Goal: Find specific page/section: Find specific page/section

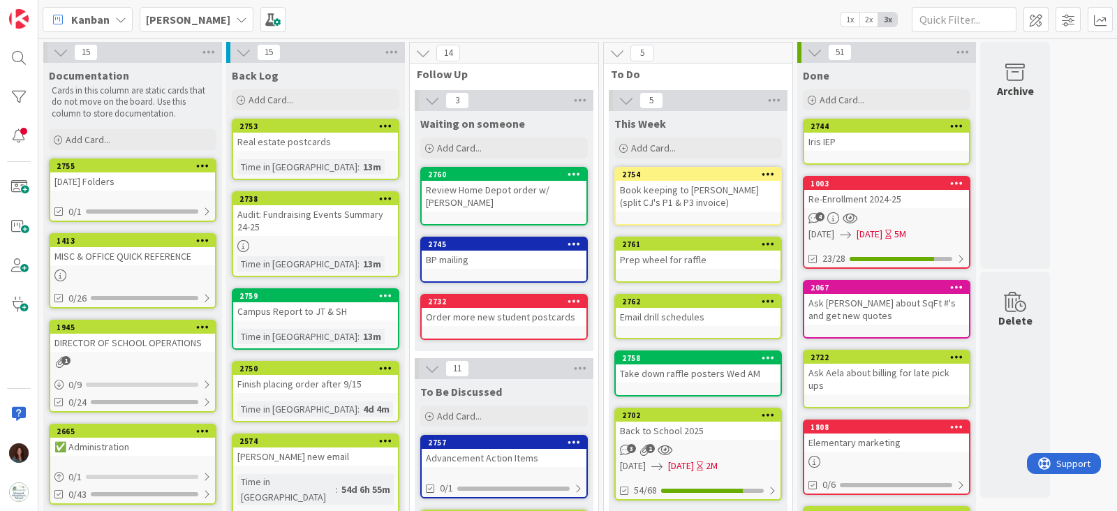
click at [168, 24] on b "[PERSON_NAME]" at bounding box center [188, 20] width 84 height 14
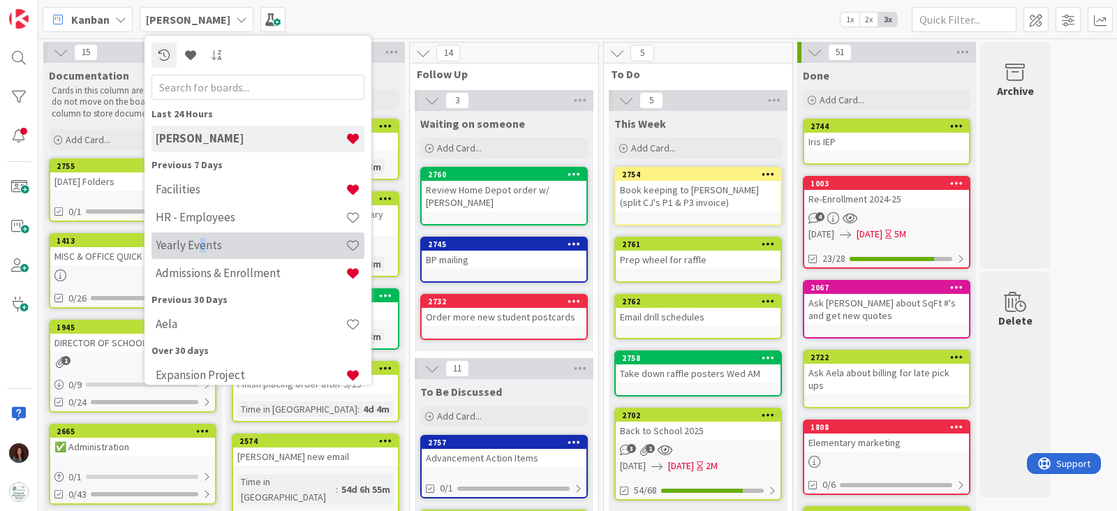
click at [200, 253] on div "Yearly Events" at bounding box center [258, 246] width 213 height 27
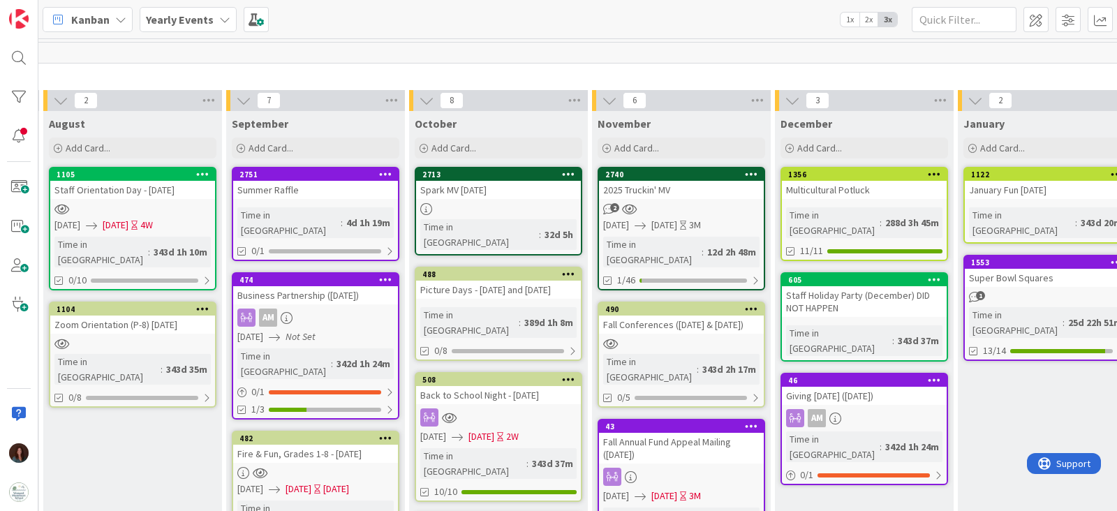
scroll to position [0, 1106]
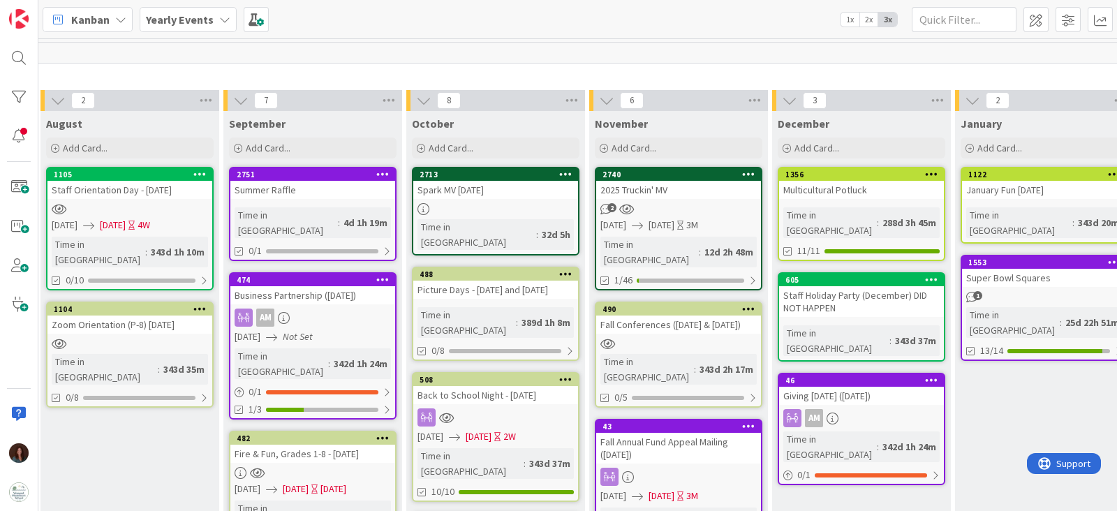
click at [297, 179] on div "2751" at bounding box center [316, 175] width 158 height 10
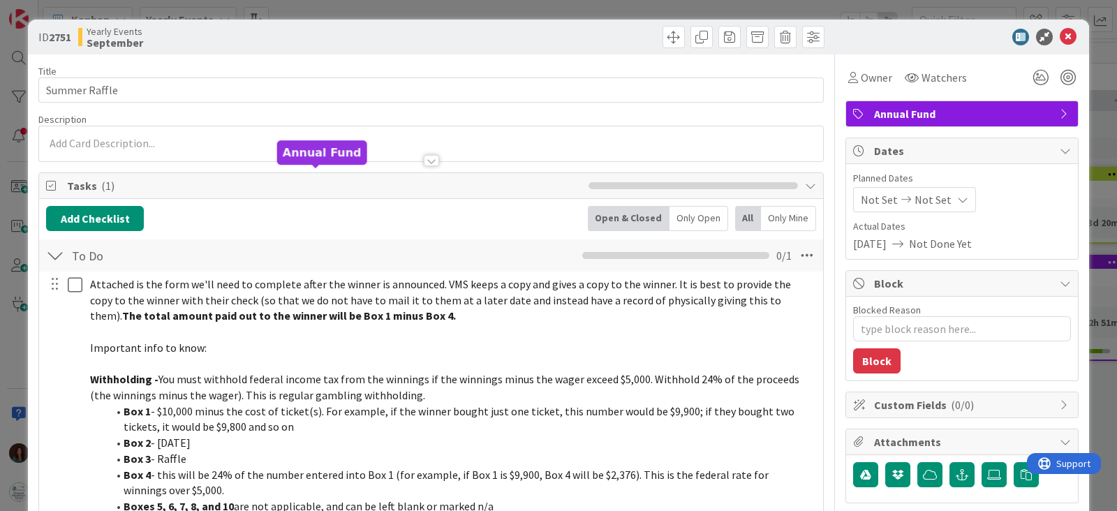
type textarea "x"
drag, startPoint x: 1055, startPoint y: 34, endPoint x: 1047, endPoint y: 6, distance: 29.2
click at [1060, 33] on icon at bounding box center [1068, 37] width 17 height 17
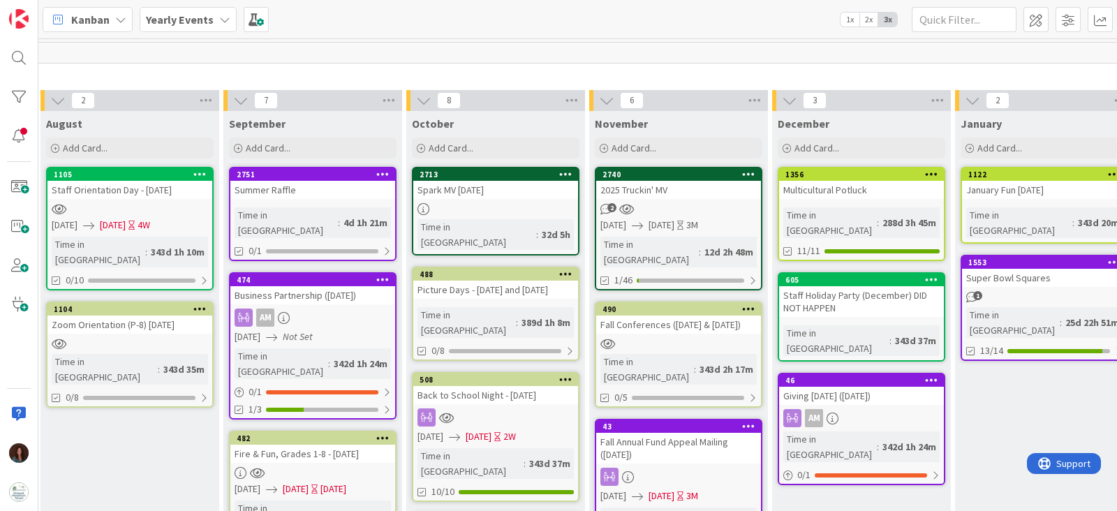
click at [177, 22] on b "Yearly Events" at bounding box center [180, 20] width 68 height 14
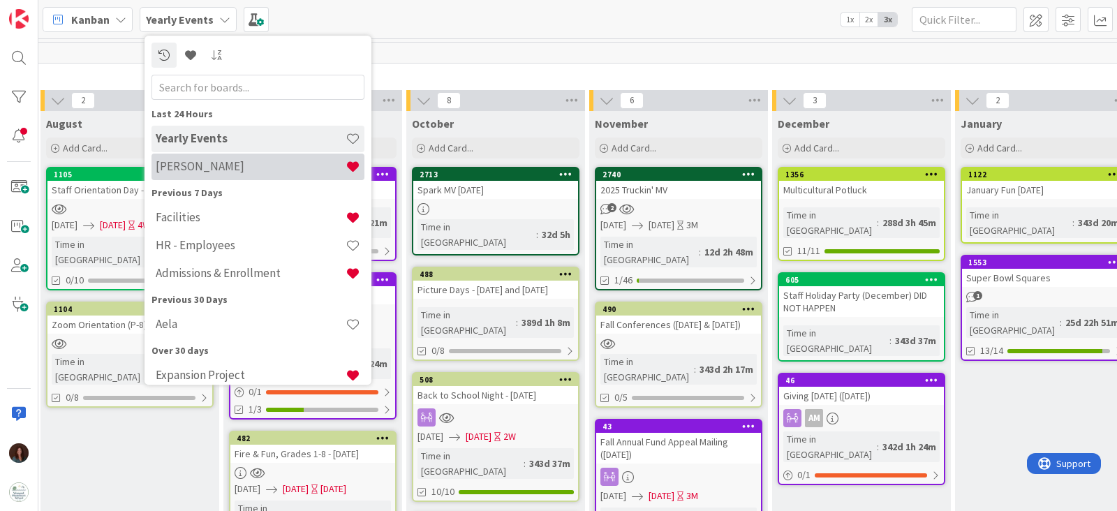
click at [278, 167] on h4 "[PERSON_NAME]" at bounding box center [251, 167] width 190 height 14
